Goal: Task Accomplishment & Management: Use online tool/utility

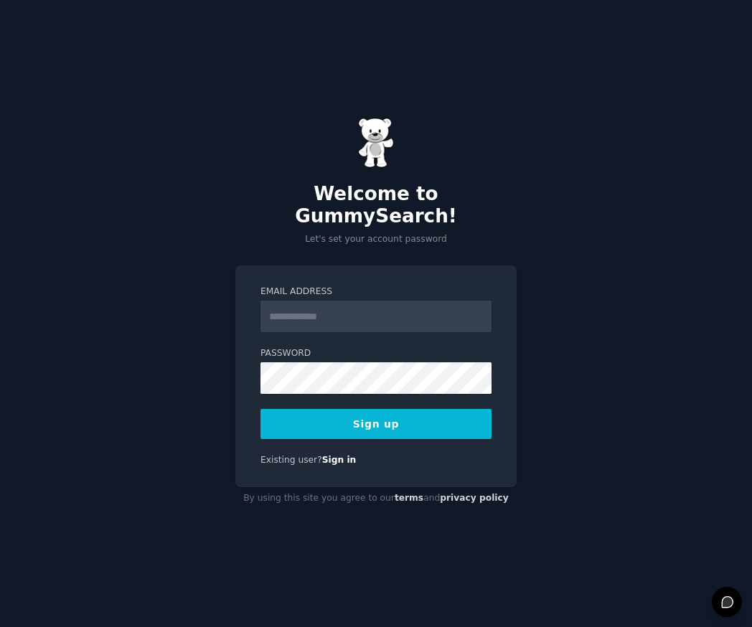
click at [318, 310] on input "Email Address" at bounding box center [375, 316] width 231 height 32
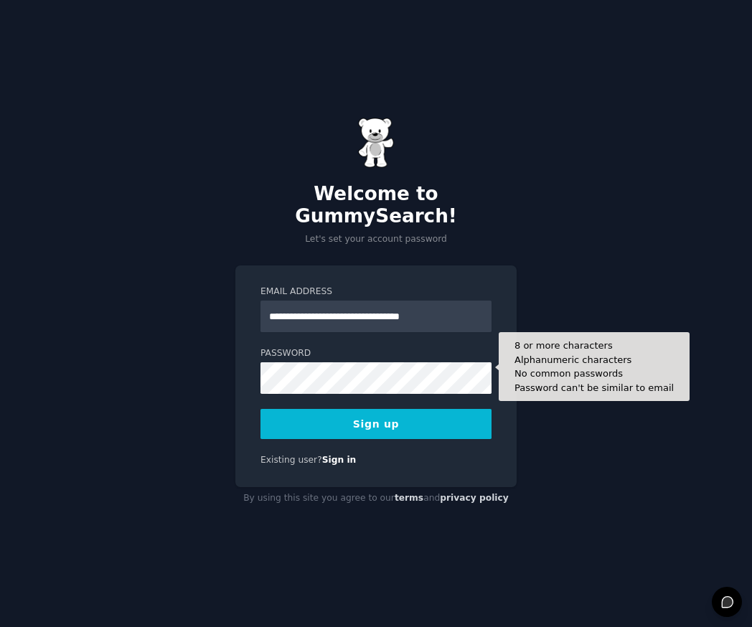
type input "**********"
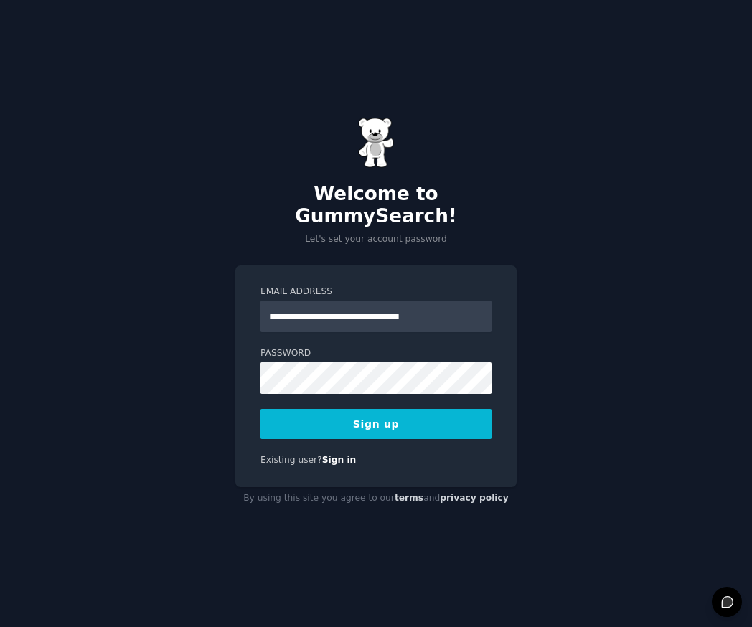
click at [361, 415] on button "Sign up" at bounding box center [375, 424] width 231 height 30
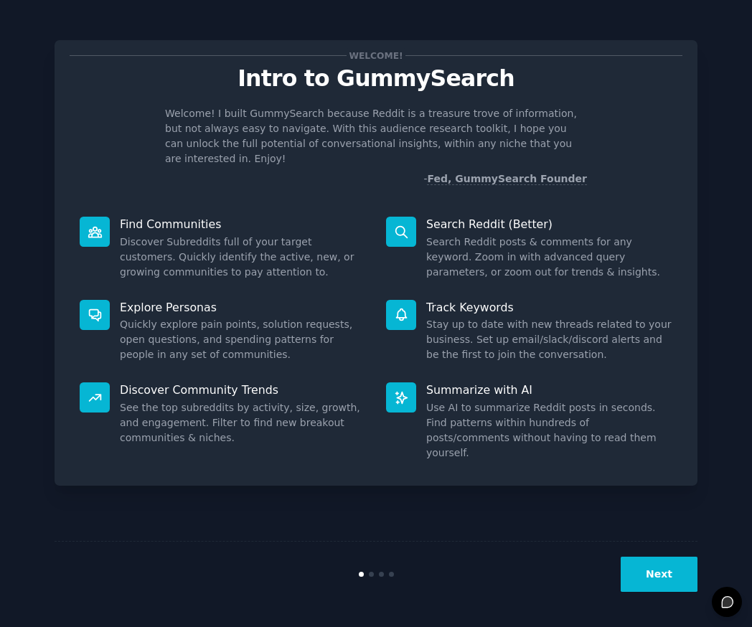
click at [665, 579] on button "Next" at bounding box center [658, 574] width 77 height 35
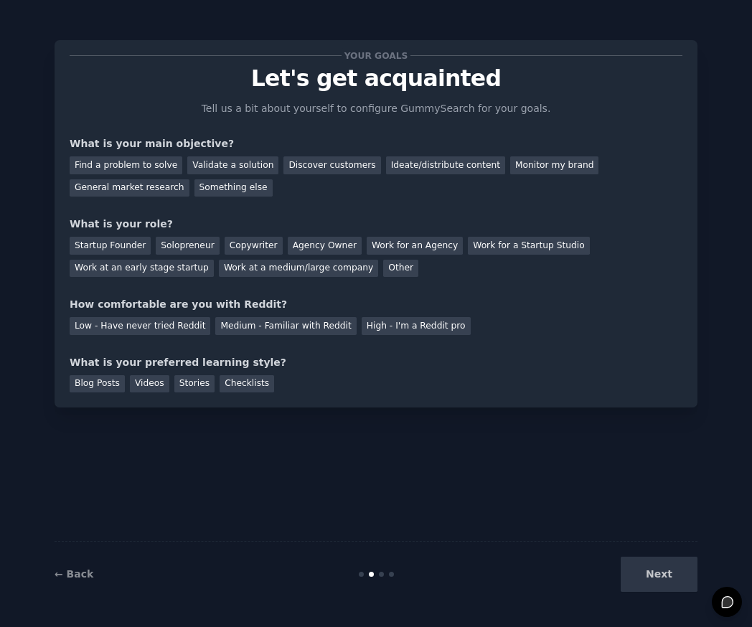
click at [665, 575] on div "Next" at bounding box center [590, 574] width 214 height 35
click at [85, 573] on link "← Back" at bounding box center [74, 573] width 39 height 11
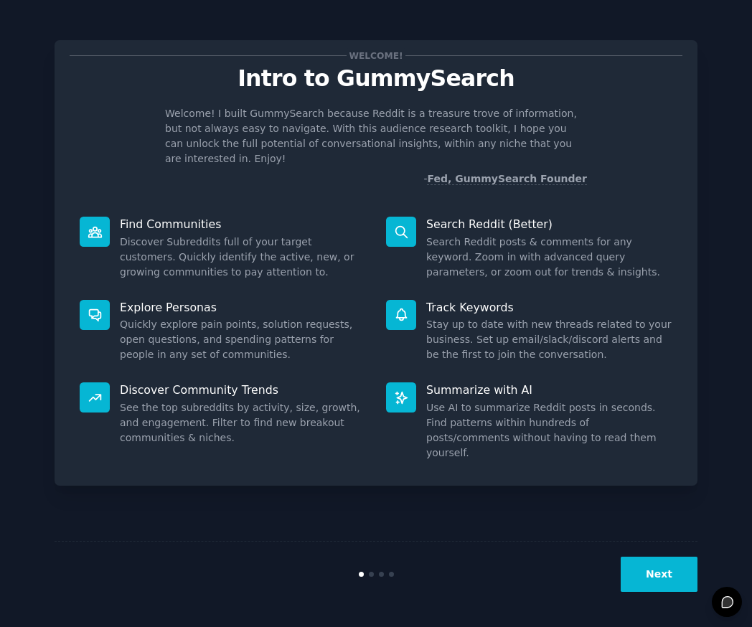
click at [667, 582] on button "Next" at bounding box center [658, 574] width 77 height 35
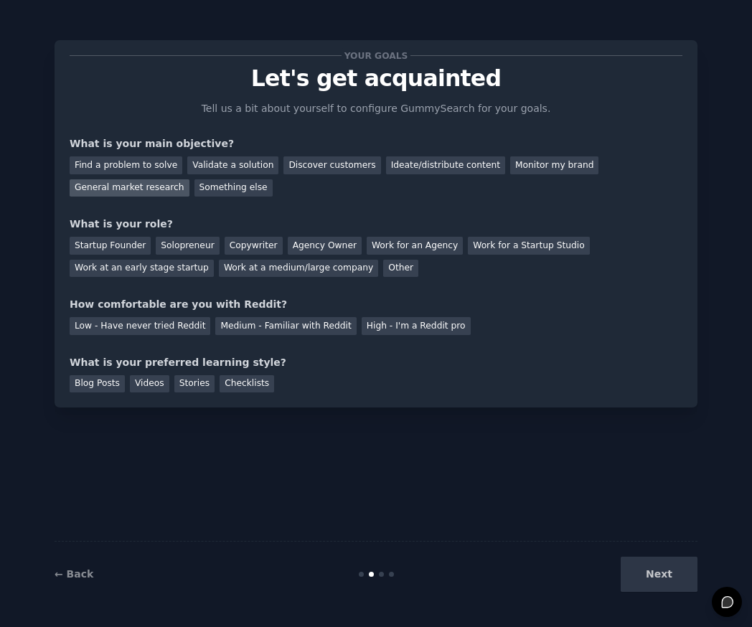
click at [132, 192] on div "General market research" at bounding box center [130, 188] width 120 height 18
click at [190, 244] on div "Solopreneur" at bounding box center [187, 246] width 63 height 18
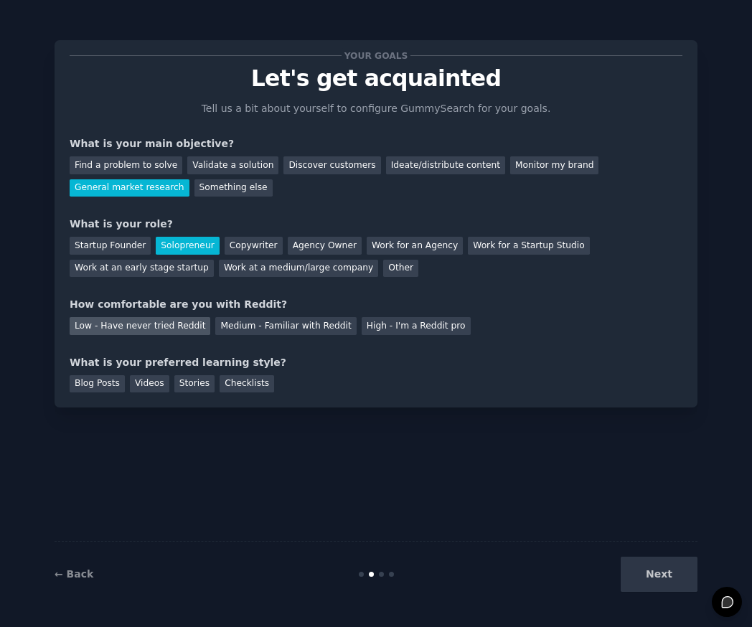
click at [156, 326] on div "Low - Have never tried Reddit" at bounding box center [140, 326] width 141 height 18
click at [154, 389] on div "Videos" at bounding box center [149, 384] width 39 height 18
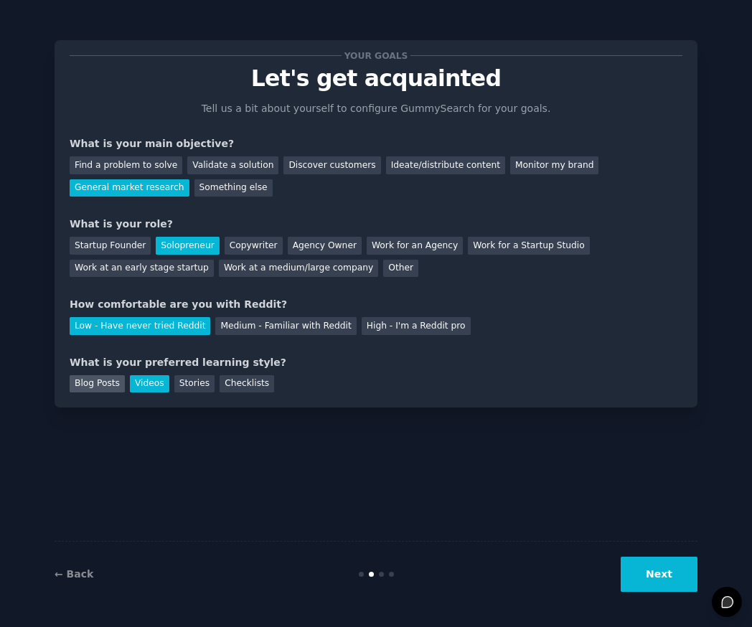
click at [109, 386] on div "Blog Posts" at bounding box center [97, 384] width 55 height 18
click at [676, 577] on button "Next" at bounding box center [658, 574] width 77 height 35
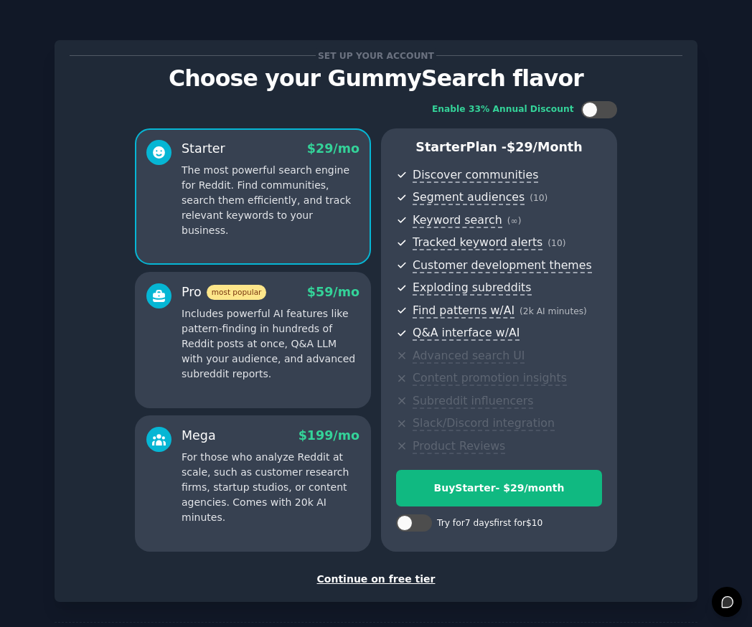
click at [401, 577] on div "Continue on free tier" at bounding box center [376, 579] width 612 height 15
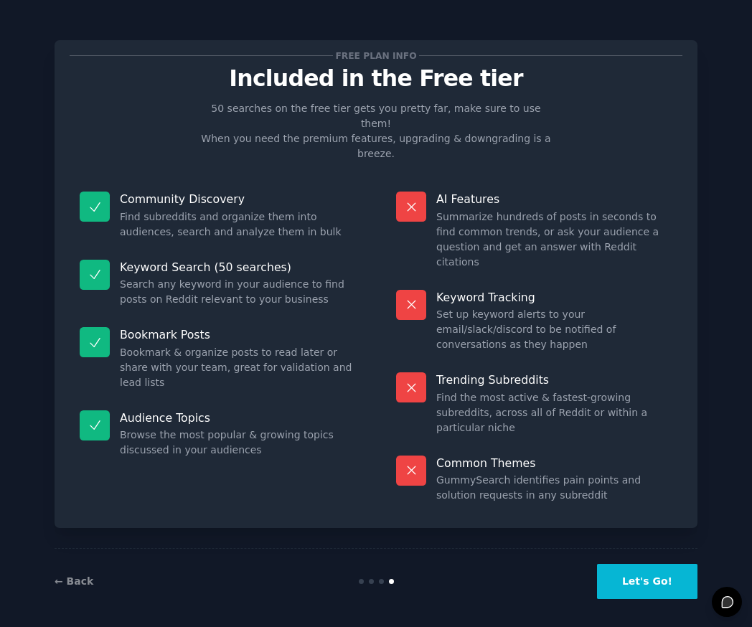
click at [650, 580] on button "Let's Go!" at bounding box center [647, 581] width 100 height 35
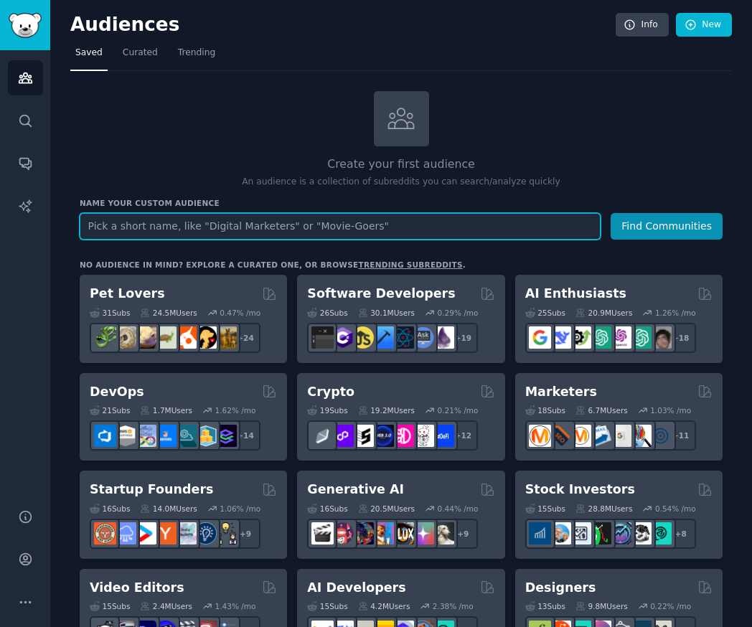
paste input "r/[DEMOGRAPHIC_DATA]"
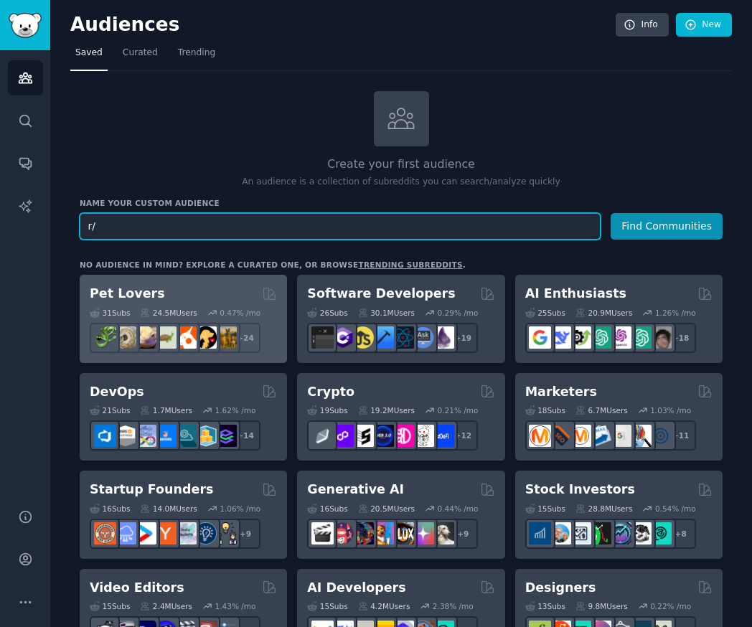
type input "r"
paste input "r/[DEMOGRAPHIC_DATA]"
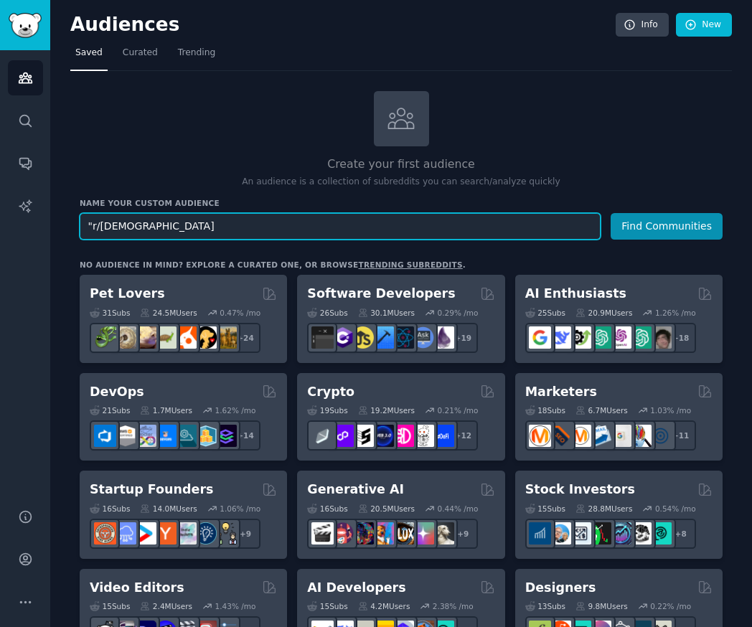
click at [97, 230] on input ""r/[DEMOGRAPHIC_DATA]" at bounding box center [340, 226] width 521 height 27
click at [155, 224] on input ""[DEMOGRAPHIC_DATA]" at bounding box center [340, 226] width 521 height 27
paste input "AskAChristian"
paste input "PrayerRequests"
click at [233, 226] on input ""[DEMOGRAPHIC_DATA]" "AskAChristian" " PrayerRequests"" at bounding box center [340, 226] width 521 height 27
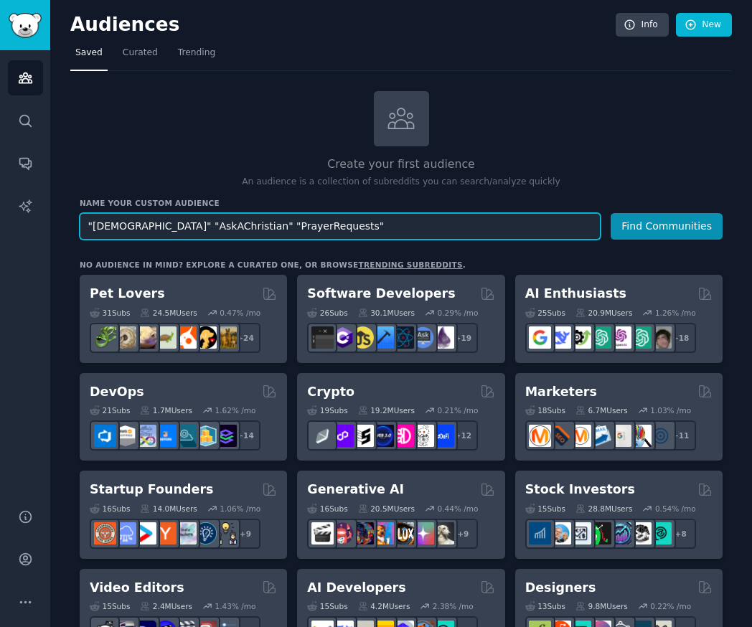
type input ""[DEMOGRAPHIC_DATA]" "AskAChristian" "PrayerRequests""
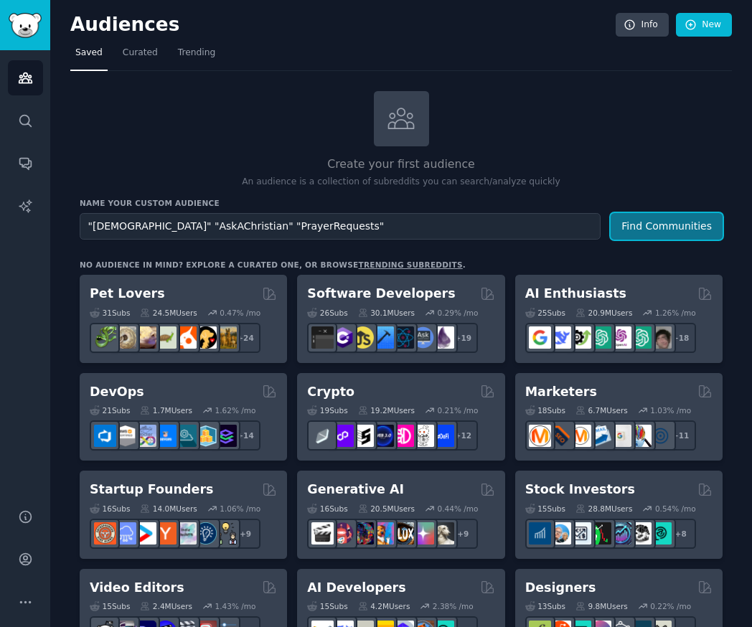
click at [673, 219] on button "Find Communities" at bounding box center [666, 226] width 112 height 27
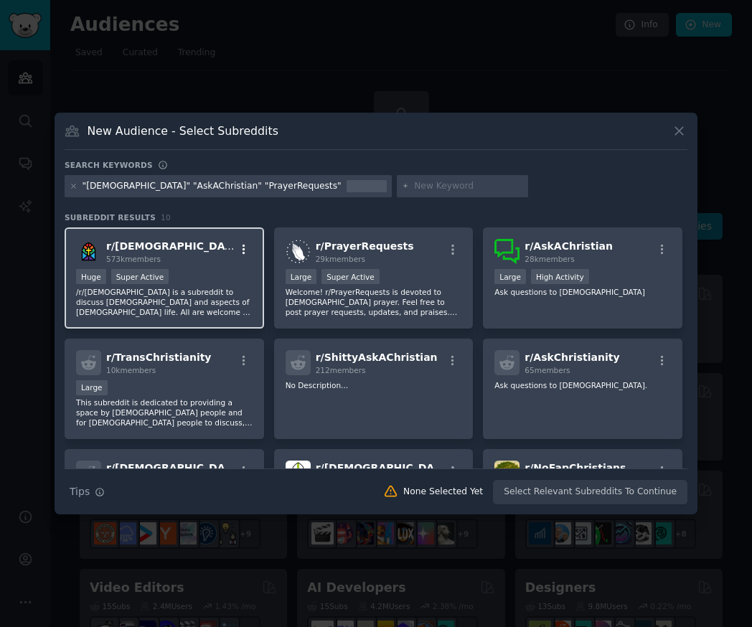
click at [246, 255] on icon "button" at bounding box center [243, 249] width 13 height 13
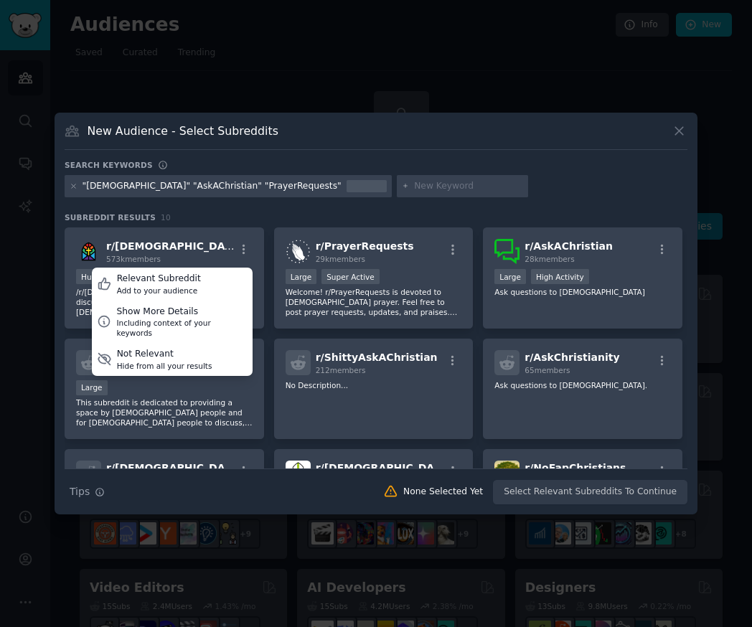
click at [497, 128] on div "New Audience - Select Subreddits" at bounding box center [376, 136] width 622 height 27
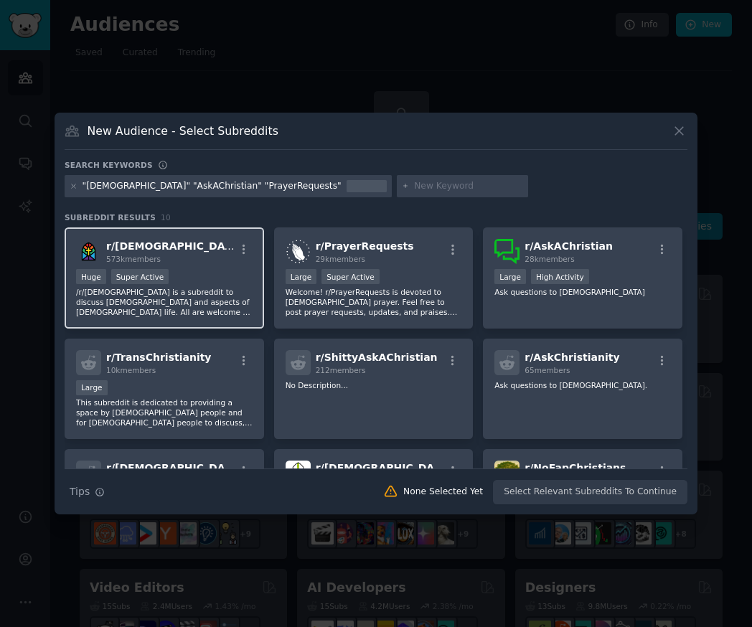
click at [180, 309] on p "/r/[DEMOGRAPHIC_DATA] is a subreddit to discuss [DEMOGRAPHIC_DATA] and aspects …" at bounding box center [164, 302] width 176 height 30
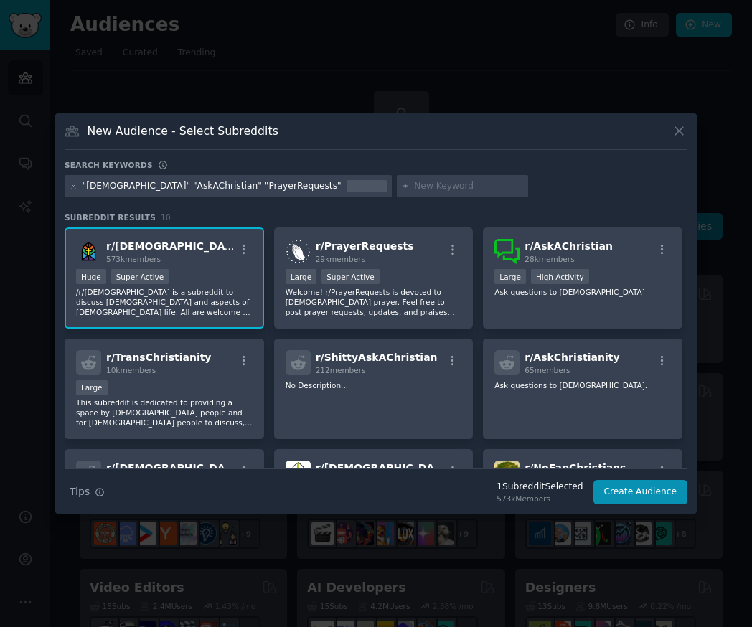
click at [191, 293] on p "/r/[DEMOGRAPHIC_DATA] is a subreddit to discuss [DEMOGRAPHIC_DATA] and aspects …" at bounding box center [164, 302] width 176 height 30
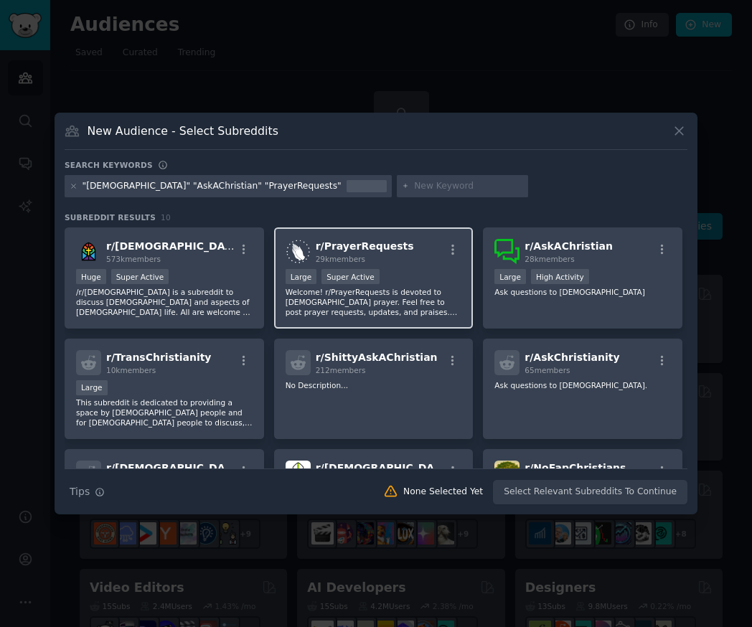
click at [388, 298] on p "Welcome! r/PrayerRequests is devoted to [DEMOGRAPHIC_DATA] prayer. Feel free to…" at bounding box center [373, 302] width 176 height 30
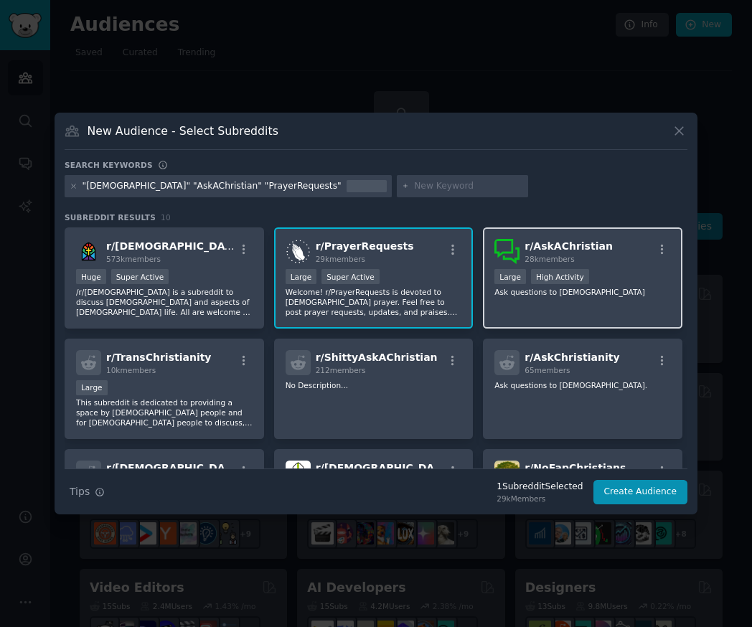
click at [574, 297] on div "r/ AskAChristian 28k members Large High Activity Ask questions to [DEMOGRAPHIC_…" at bounding box center [582, 277] width 199 height 101
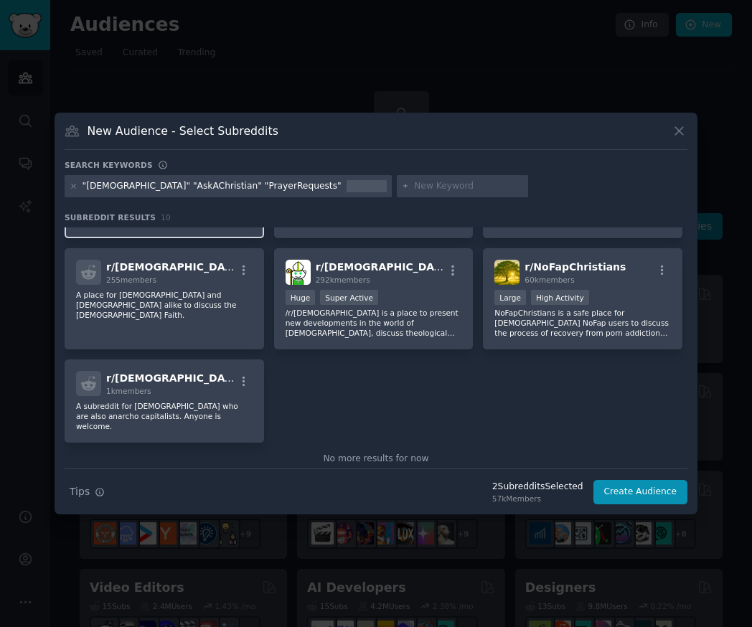
scroll to position [214, 0]
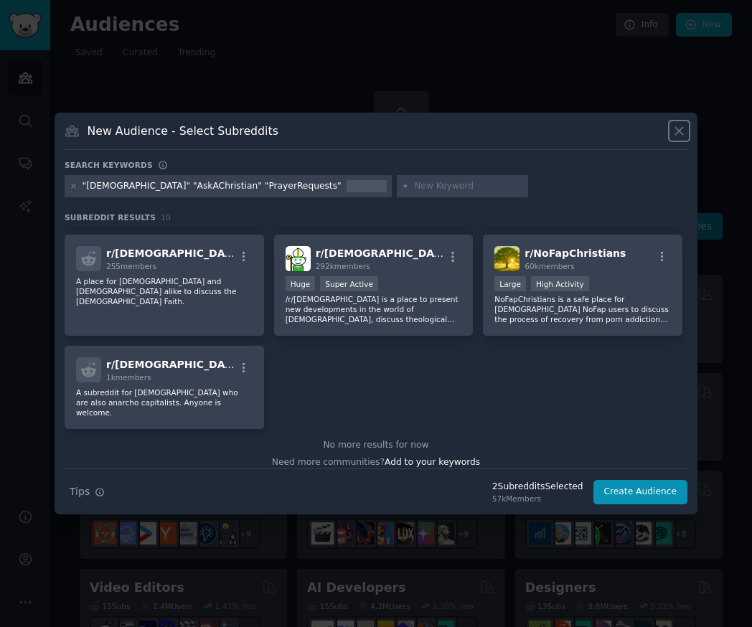
click at [683, 130] on icon at bounding box center [678, 130] width 15 height 15
